Goal: Task Accomplishment & Management: Manage account settings

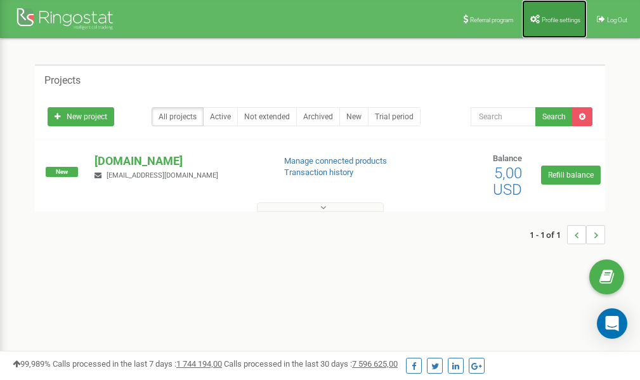
click at [552, 12] on link "Profile settings" at bounding box center [554, 19] width 65 height 38
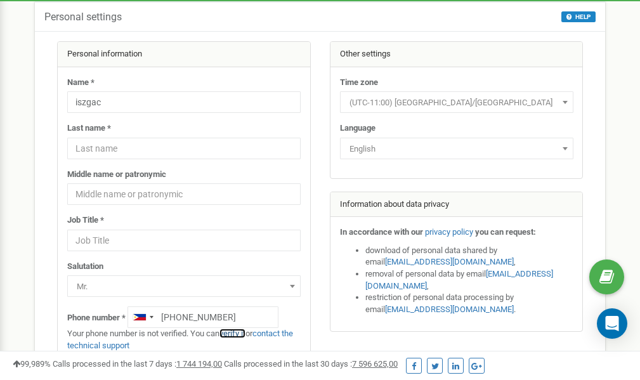
click at [237, 333] on link "verify it" at bounding box center [232, 333] width 26 height 10
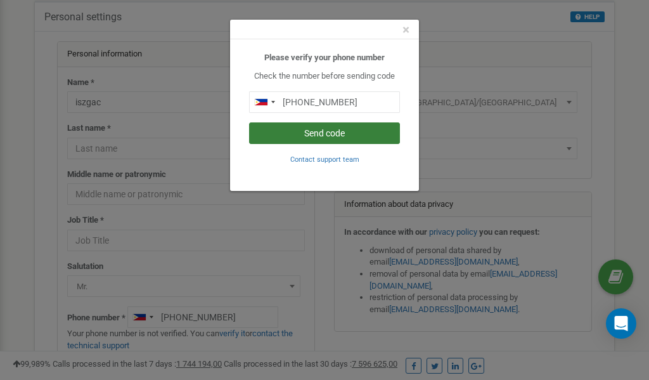
click at [340, 134] on button "Send code" at bounding box center [324, 133] width 151 height 22
